Goal: Task Accomplishment & Management: Manage account settings

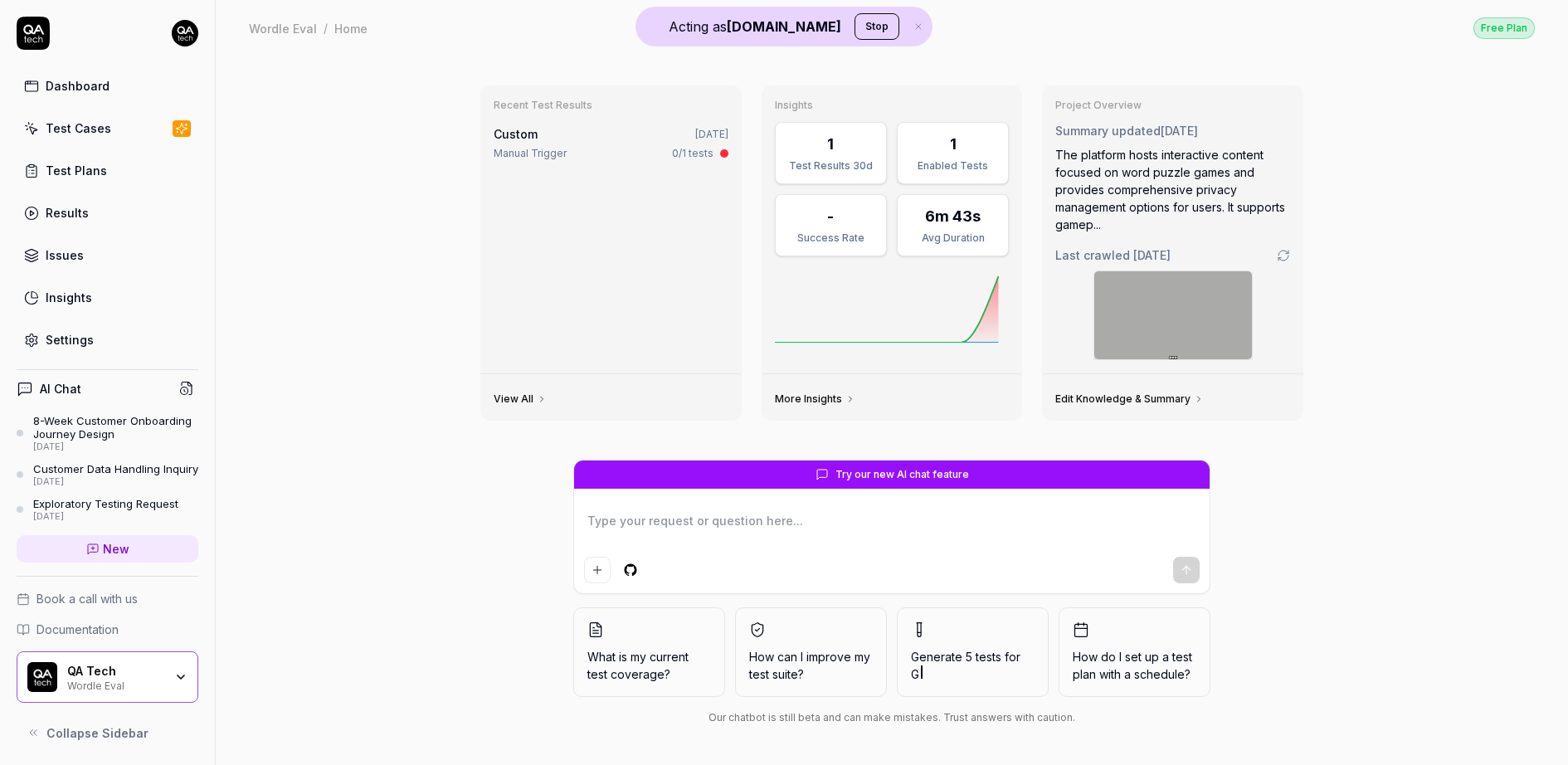
click at [183, 42] on html "Acting as QA.tech Stop Dashboard Test Cases Test Plans Results Issues Insights …" at bounding box center [784, 382] width 1568 height 765
type textarea "*"
click at [854, 19] on button "Stop" at bounding box center [876, 27] width 44 height 27
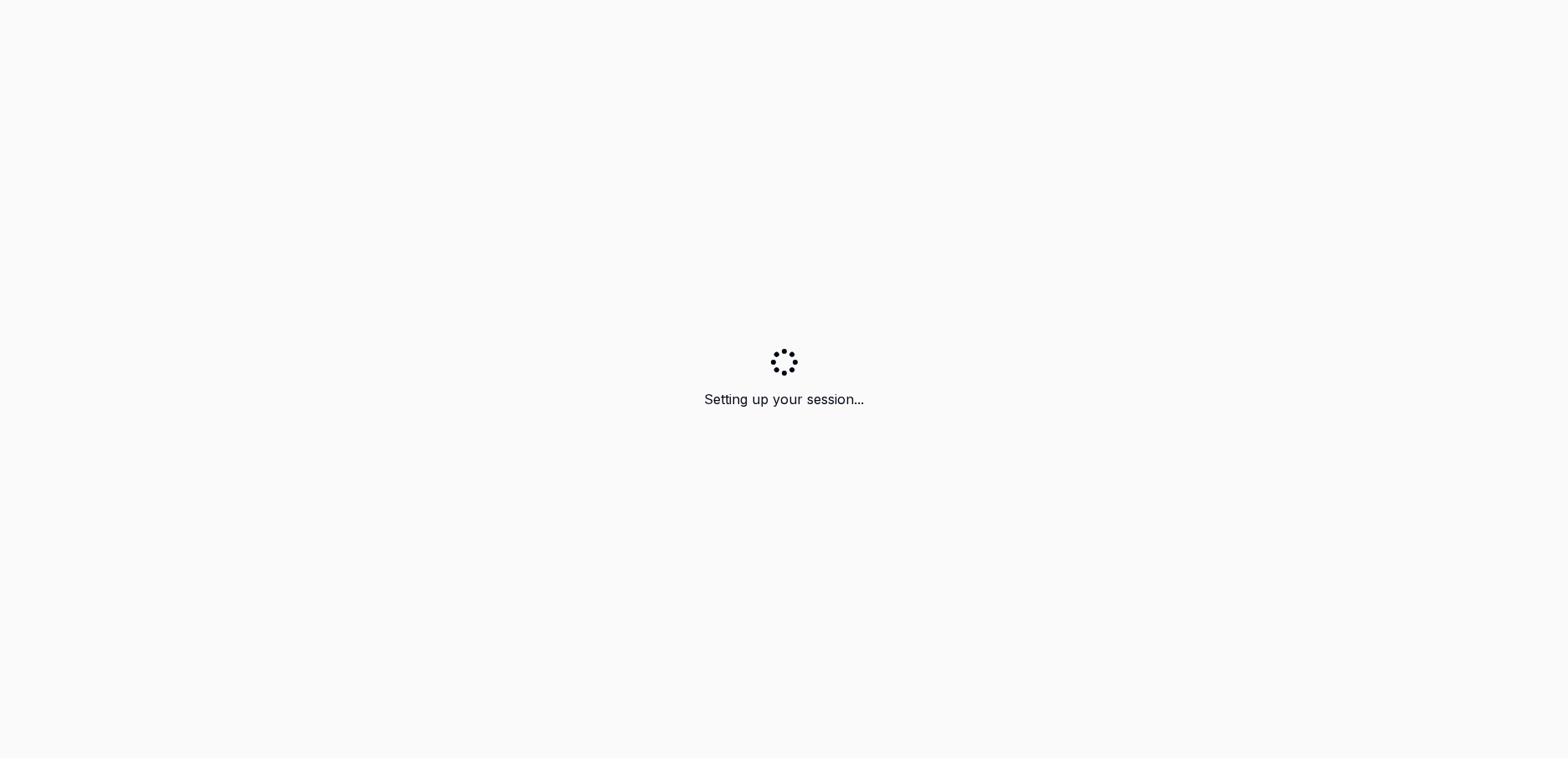
click at [188, 38] on div "Setting up your session..." at bounding box center [784, 379] width 1568 height 758
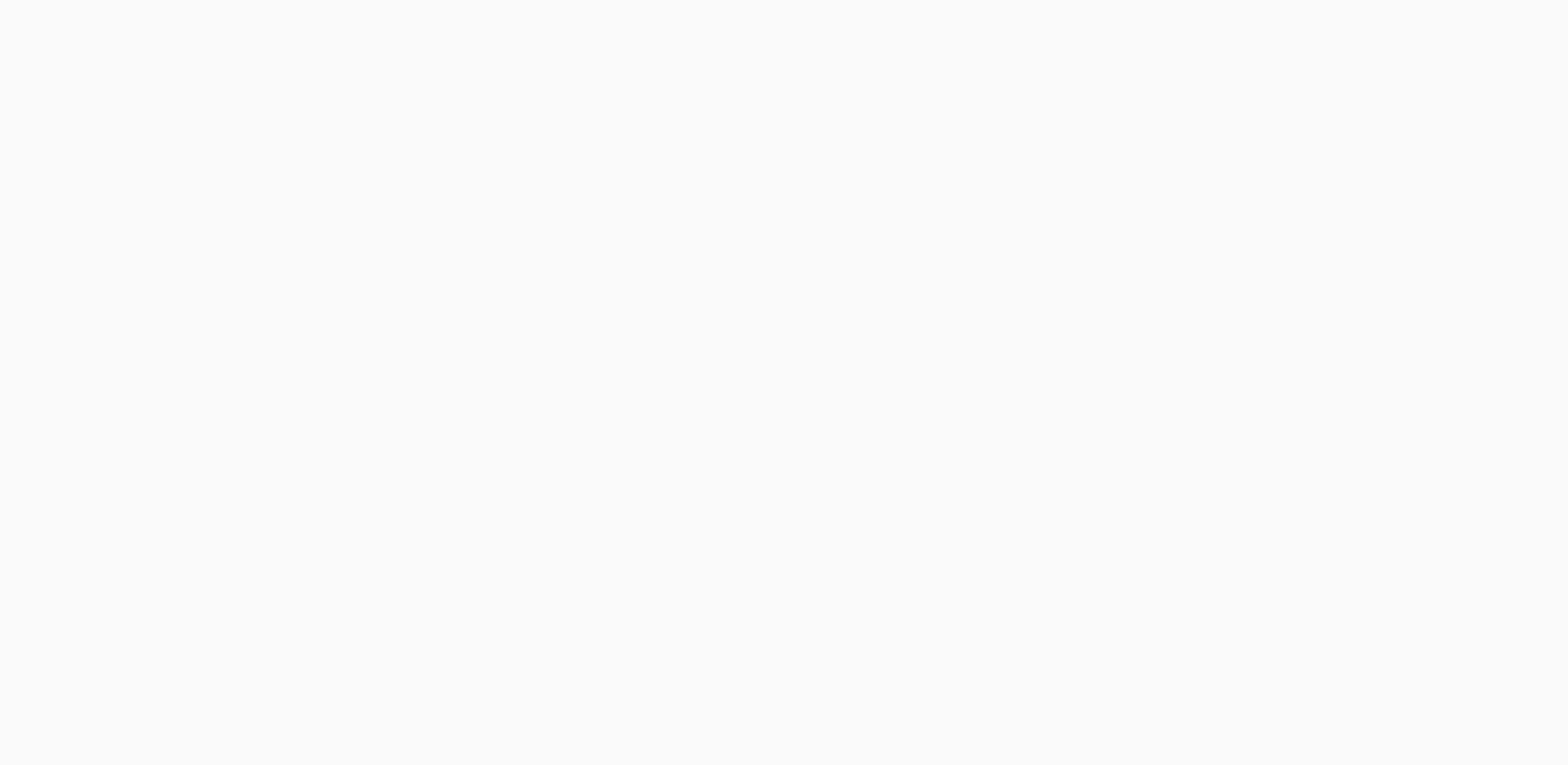
click at [466, 0] on html "*" at bounding box center [784, 0] width 1568 height 0
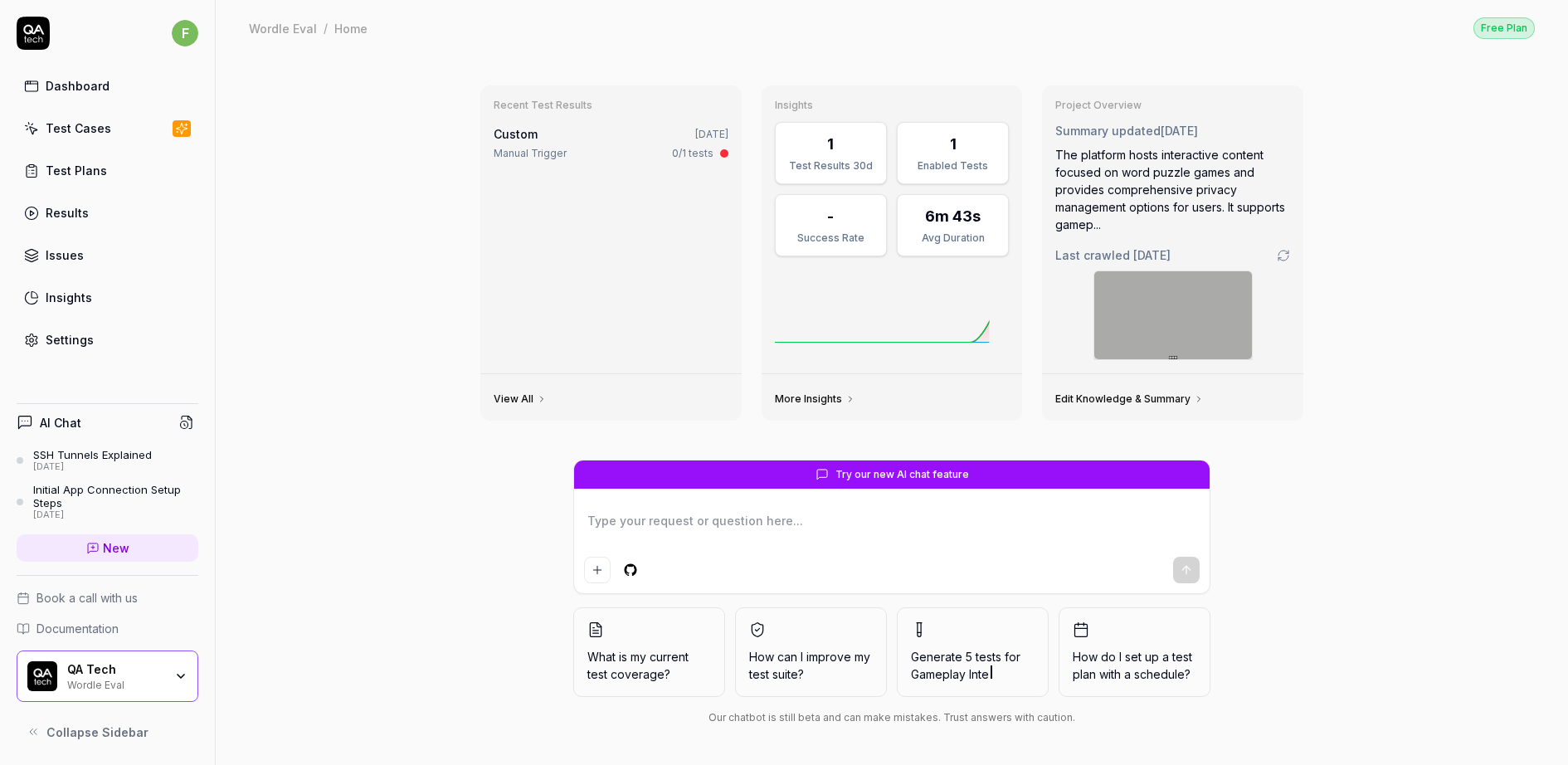
click at [199, 34] on div "f Dashboard Test Cases Test Plans Results Issues Insights Settings" at bounding box center [107, 186] width 215 height 339
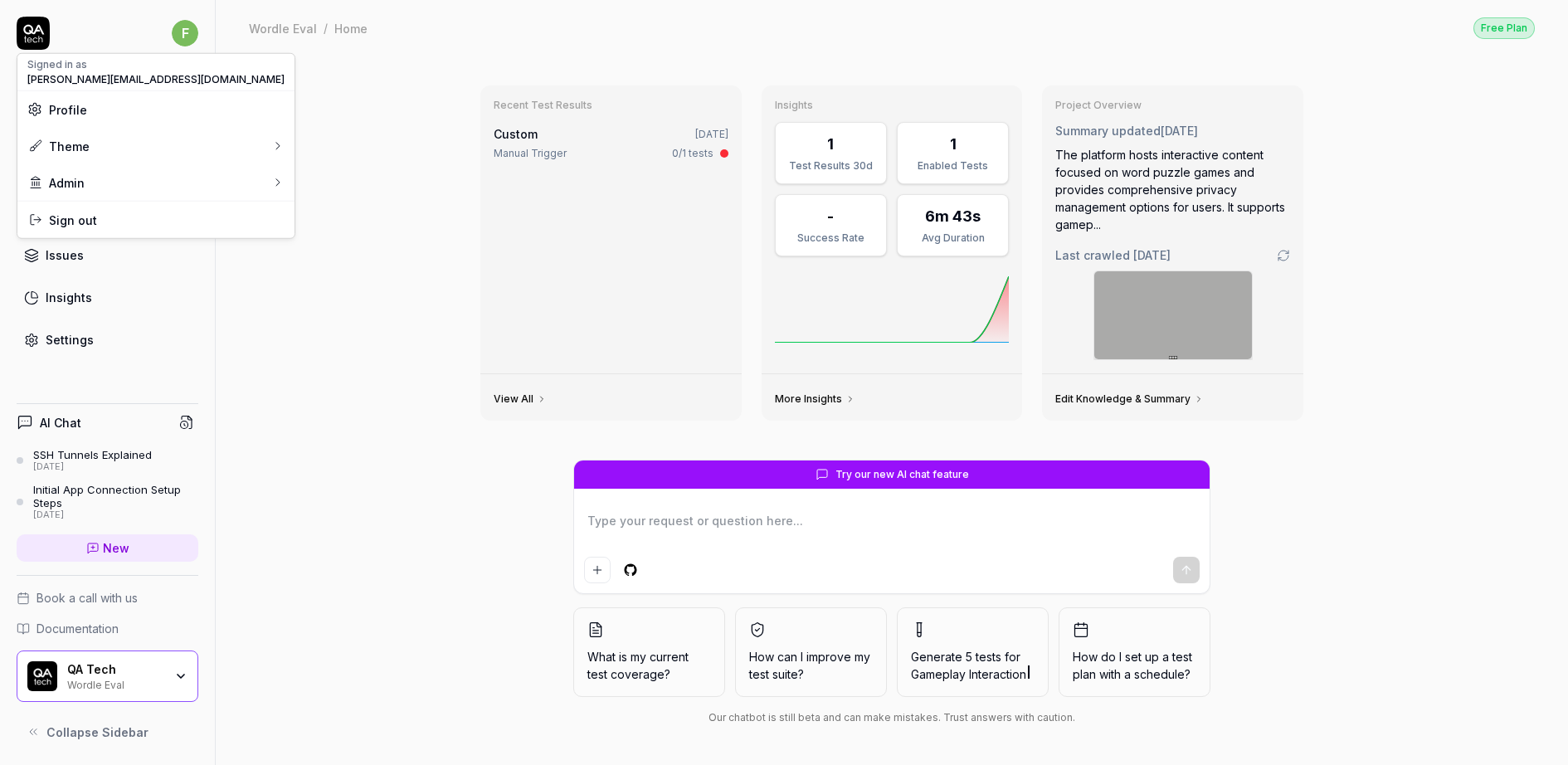
click at [193, 31] on html "f Dashboard Test Cases Test Plans Results Issues Insights Settings AI Chat SSH …" at bounding box center [784, 382] width 1568 height 765
click at [459, 129] on html "f Dashboard Test Cases Test Plans Results Issues Insights Settings AI Chat SSH …" at bounding box center [784, 382] width 1568 height 765
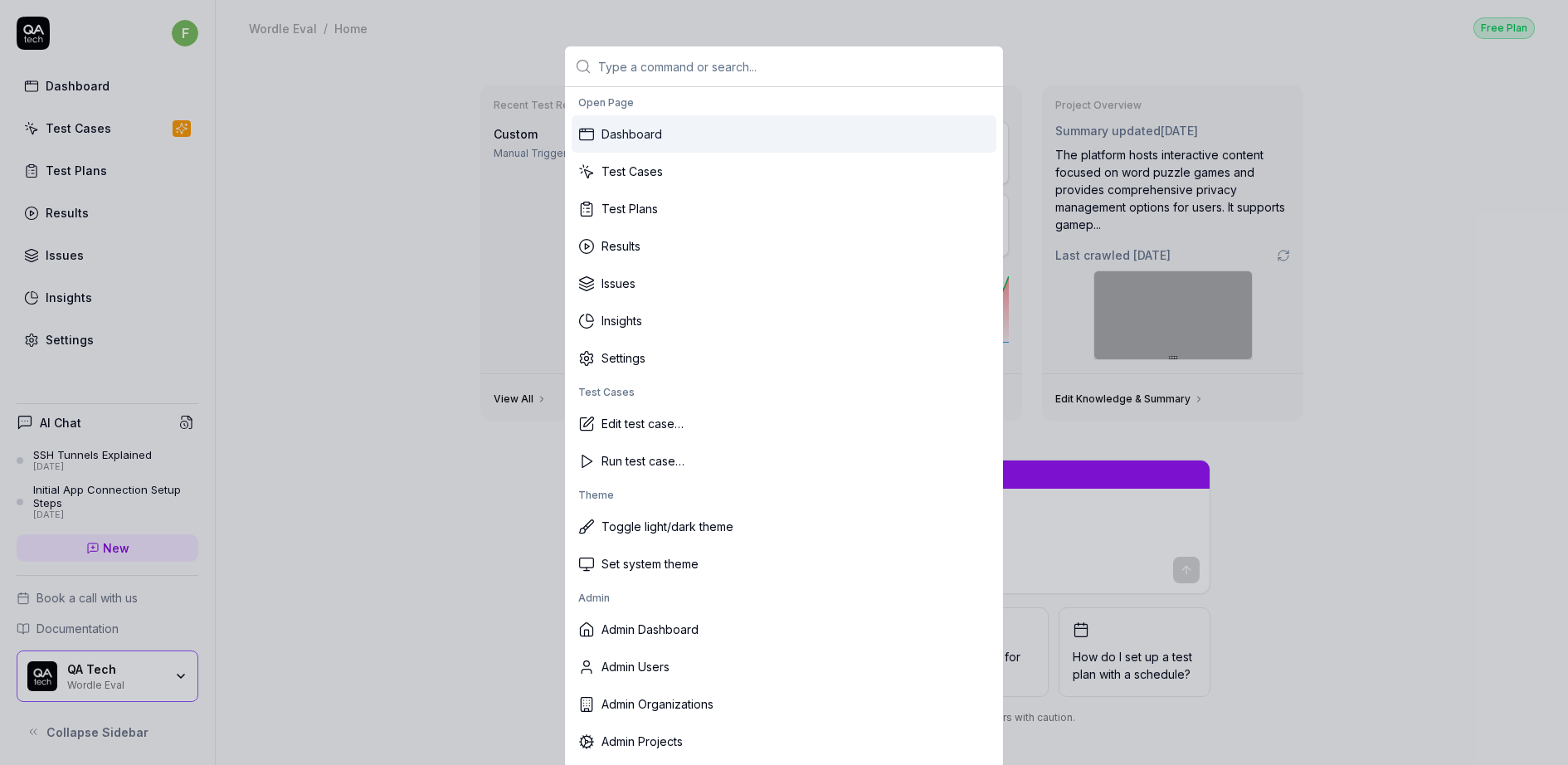
type input "k"
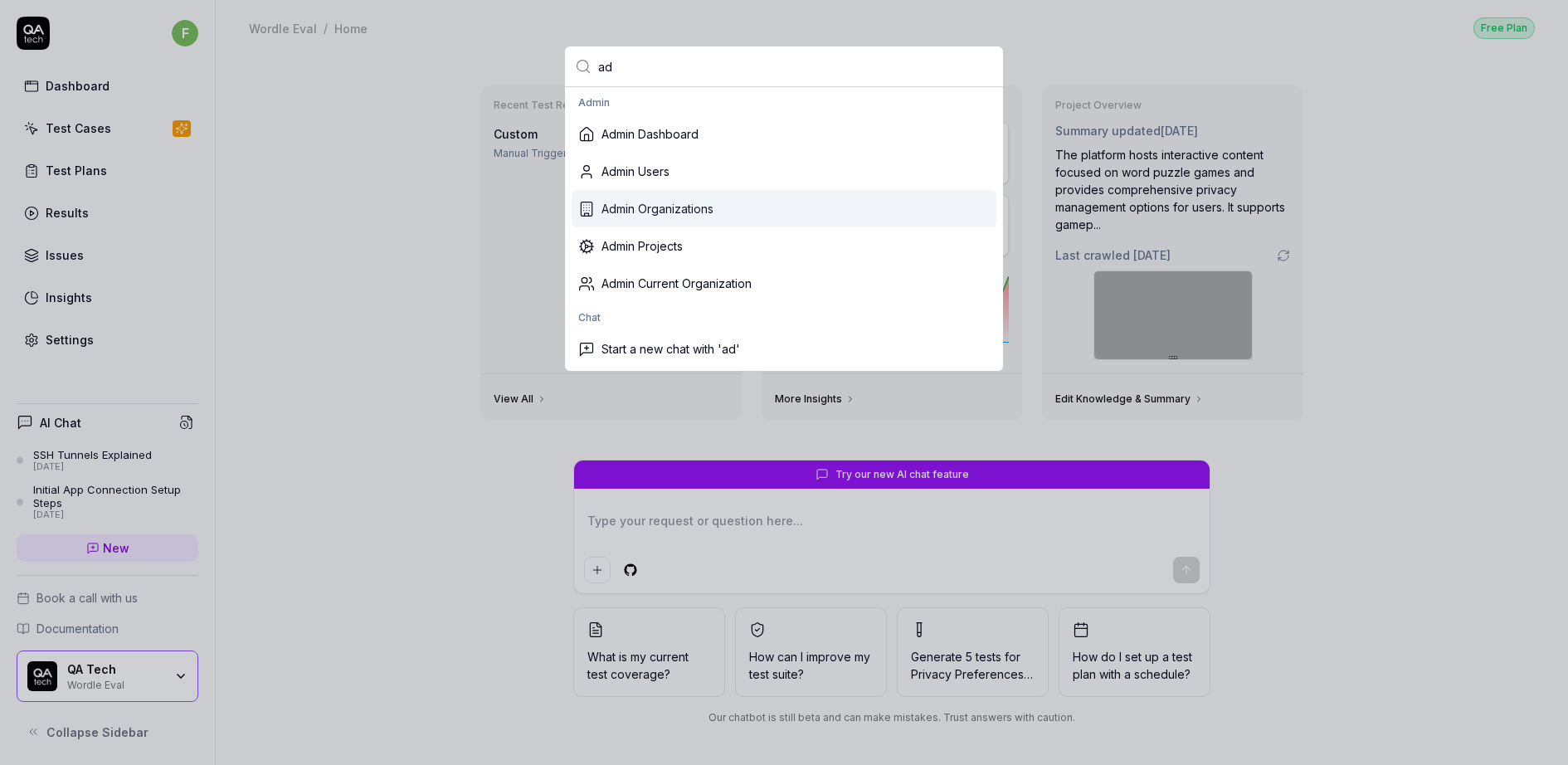
type input "ad"
click at [674, 201] on div "Admin Organizations" at bounding box center [784, 209] width 425 height 38
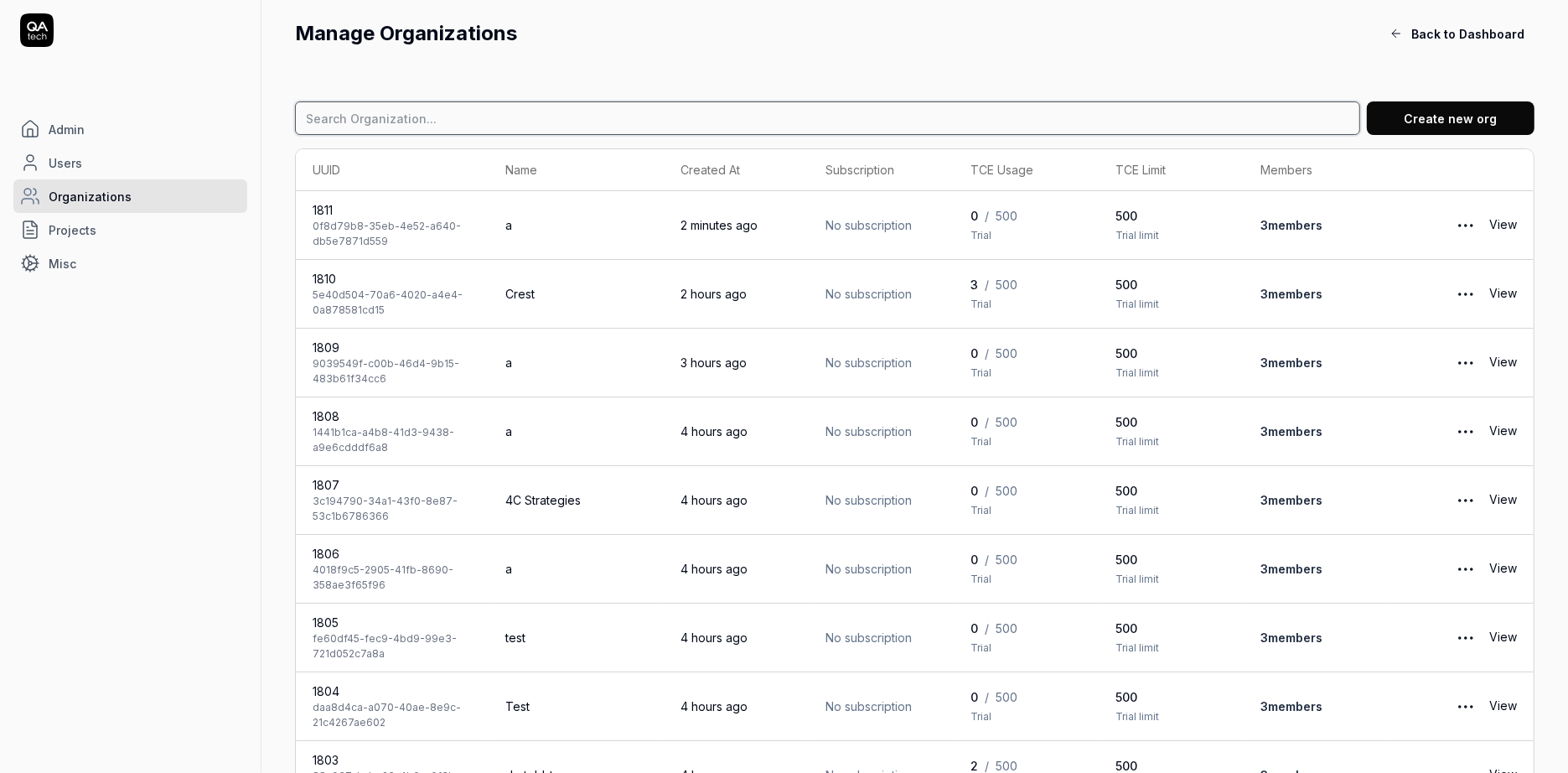
click at [897, 118] on input at bounding box center [827, 119] width 1065 height 34
type input "keepnet"
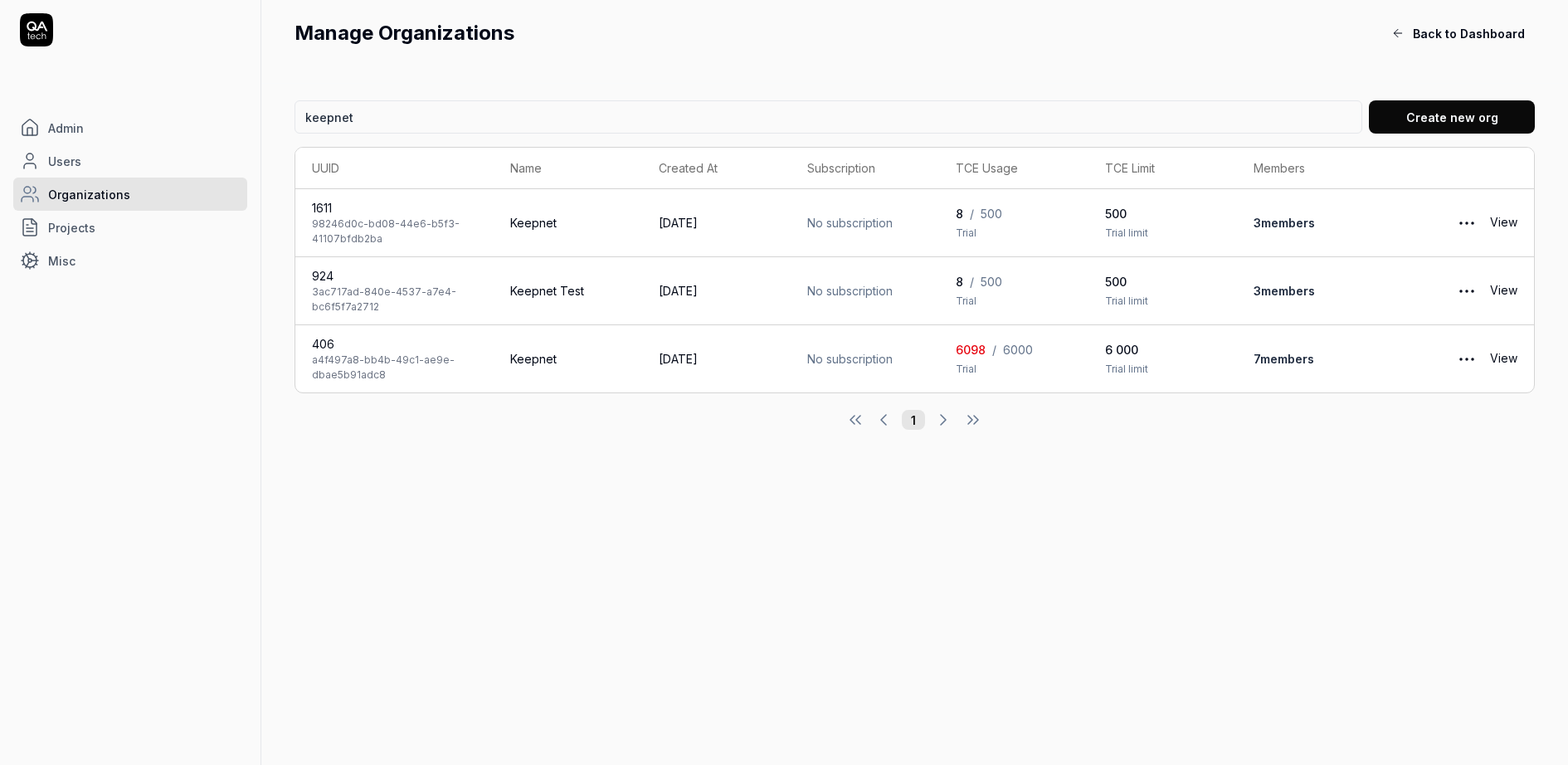
click at [423, 354] on div "a4f497a8-bb4b-49c1-ae9e-dbae5b91adc8" at bounding box center [394, 368] width 165 height 30
click at [1496, 359] on link "View" at bounding box center [1503, 359] width 28 height 34
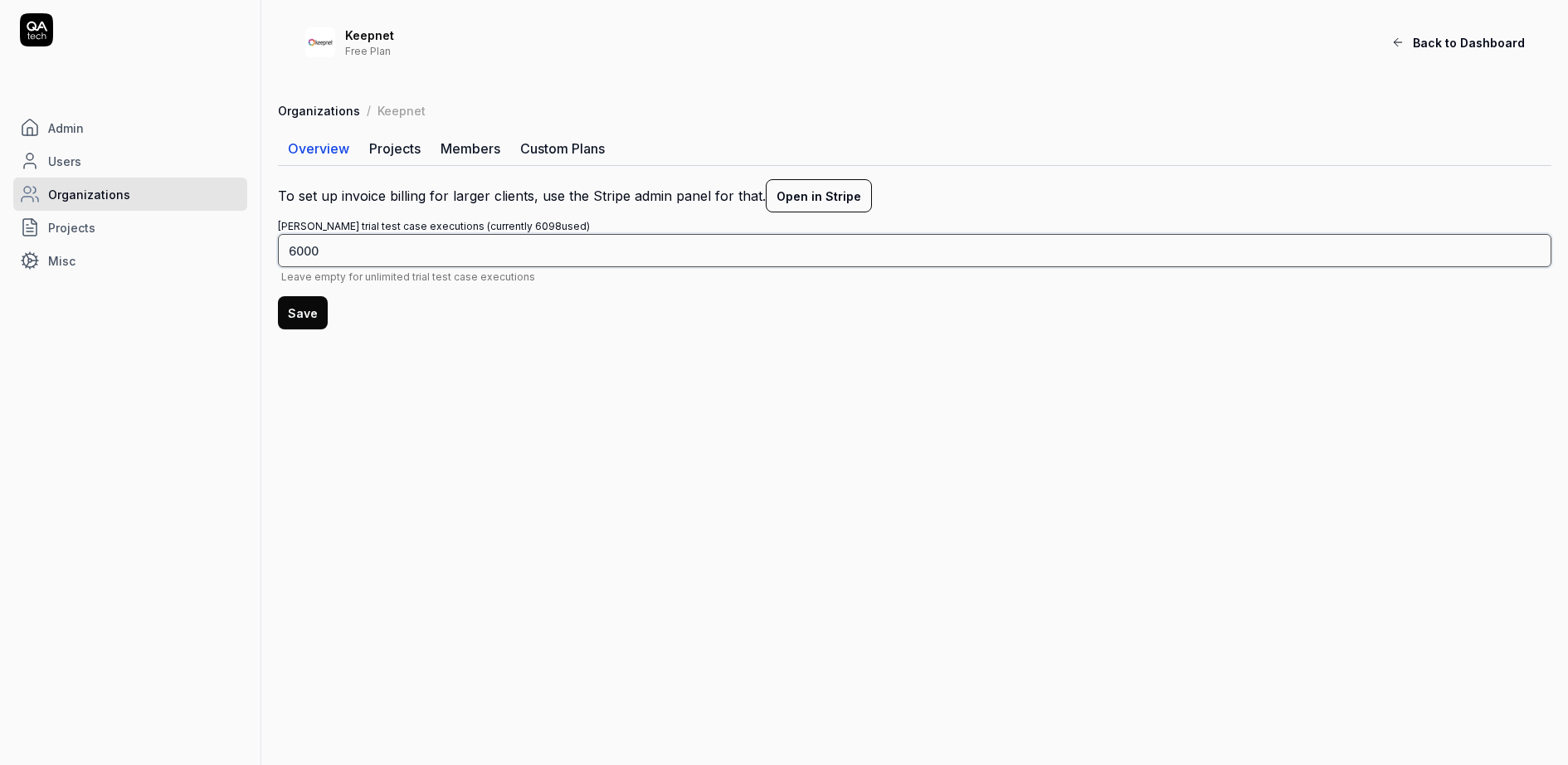
click at [294, 245] on input "6000" at bounding box center [914, 251] width 1273 height 34
type input "10000"
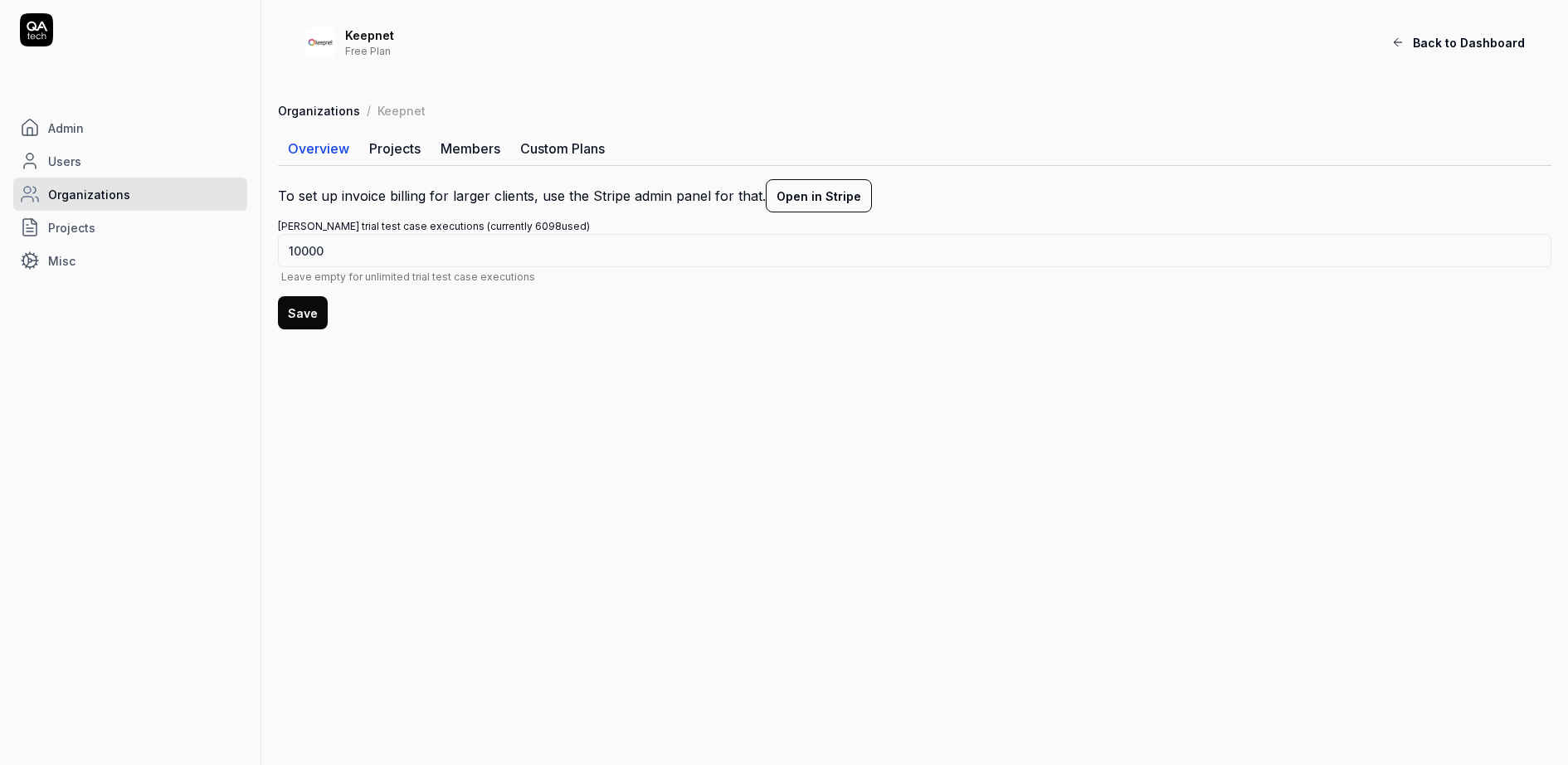
click at [305, 312] on button "Save" at bounding box center [303, 313] width 49 height 34
click at [401, 150] on link "Projects" at bounding box center [395, 148] width 71 height 34
